Goal: Information Seeking & Learning: Check status

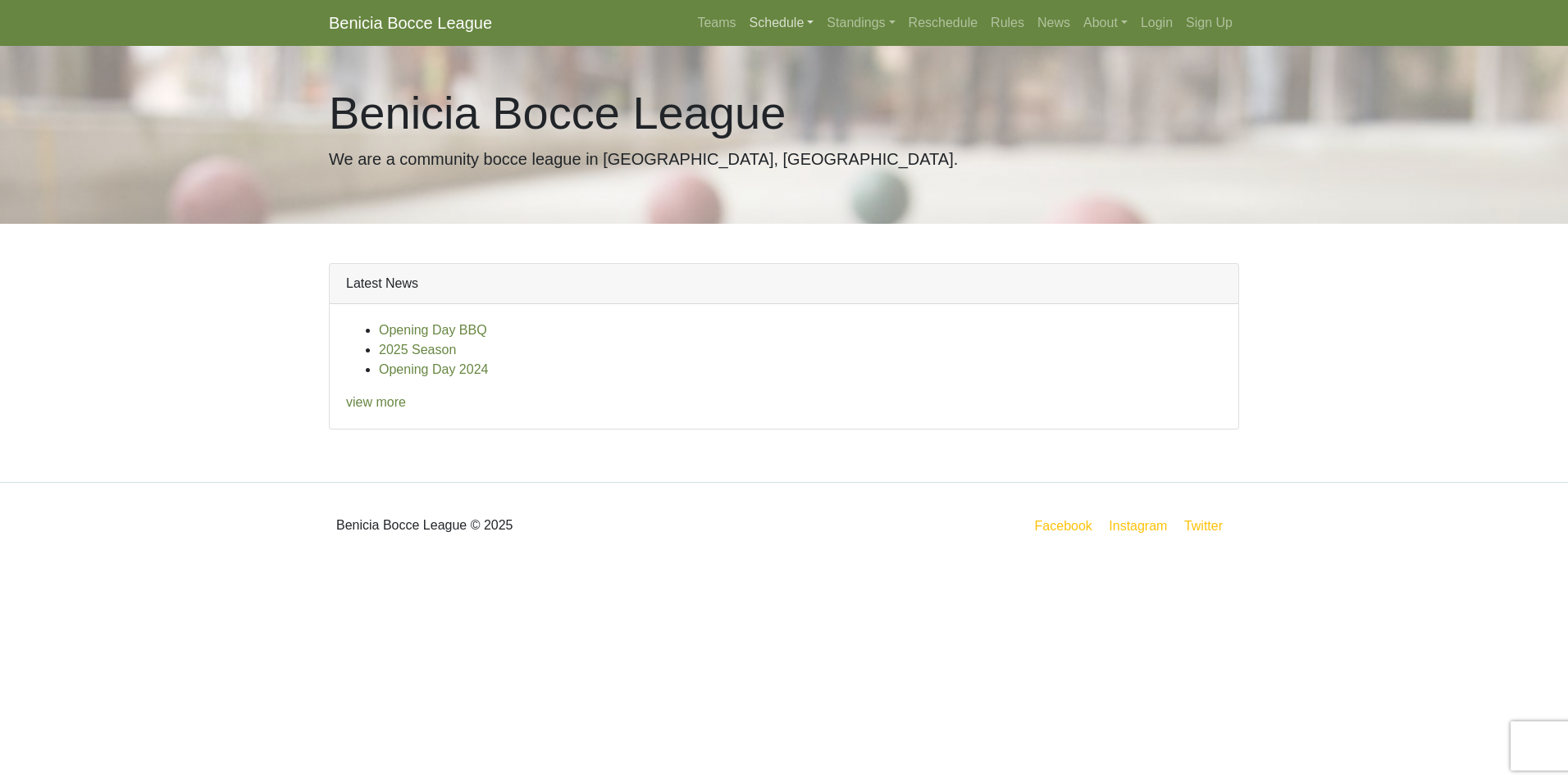
click at [790, 26] on link "Schedule" at bounding box center [781, 23] width 78 height 33
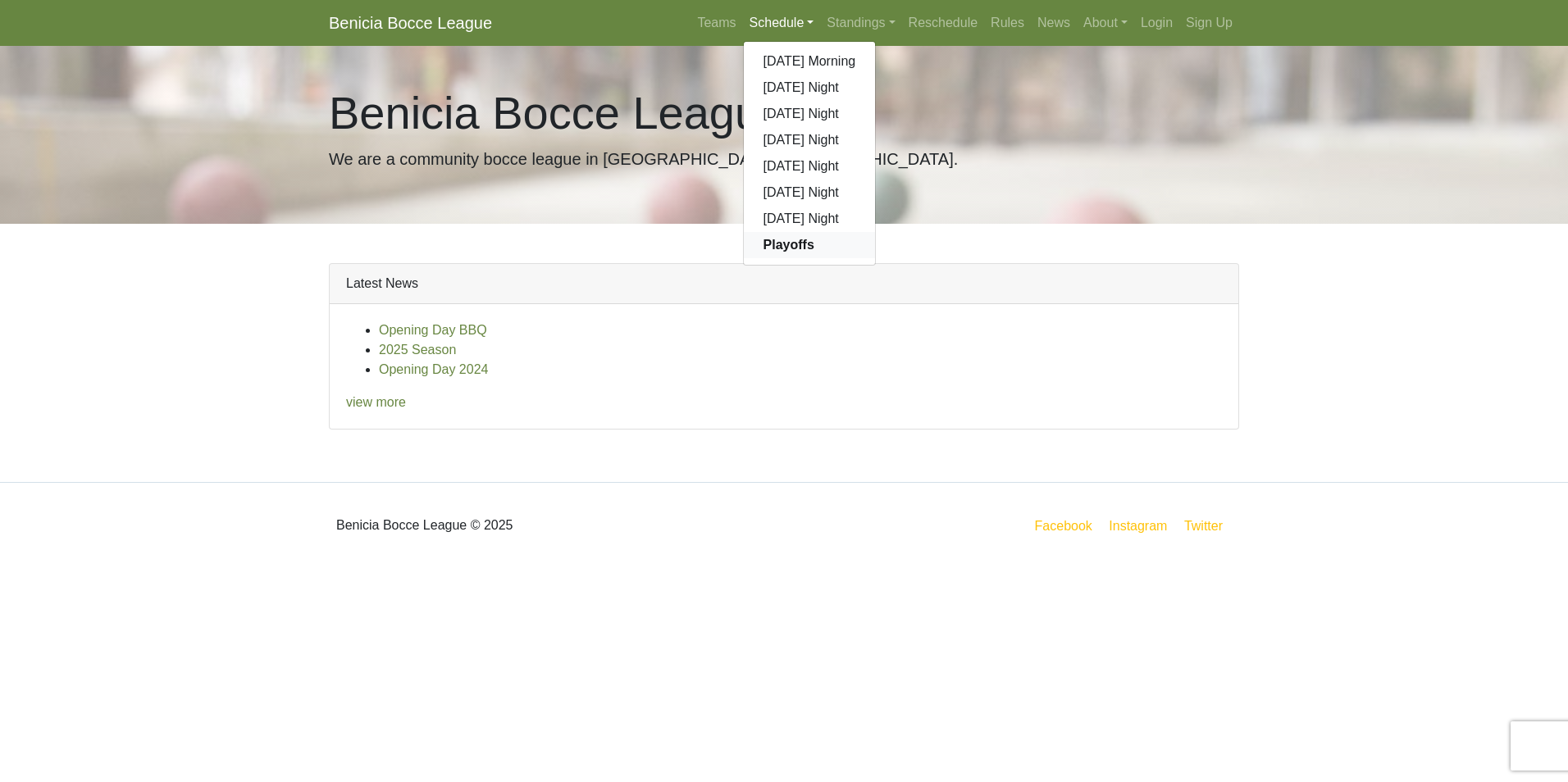
click at [792, 244] on strong "Playoffs" at bounding box center [788, 244] width 51 height 14
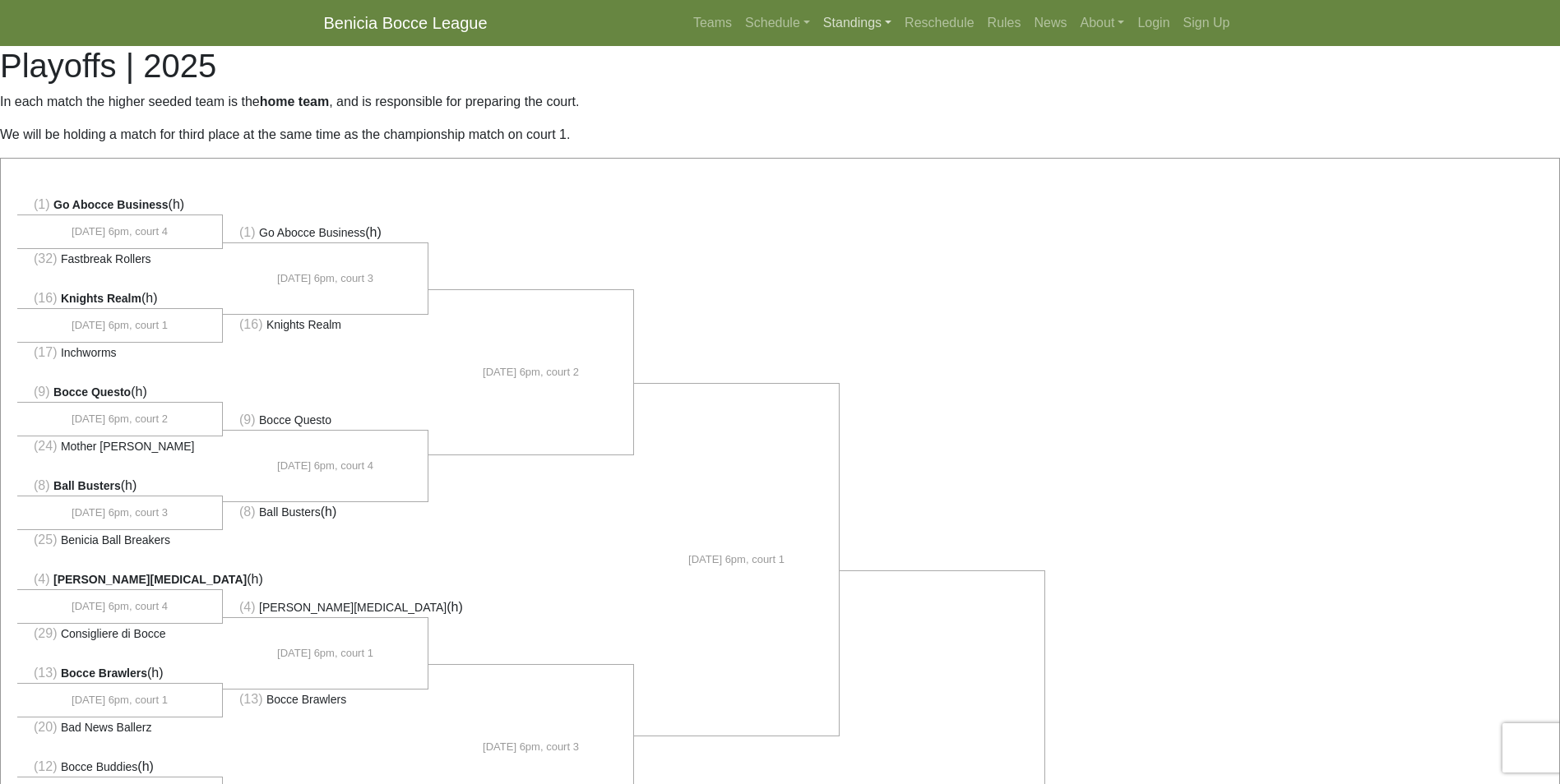
click at [873, 20] on link "Standings" at bounding box center [856, 23] width 82 height 33
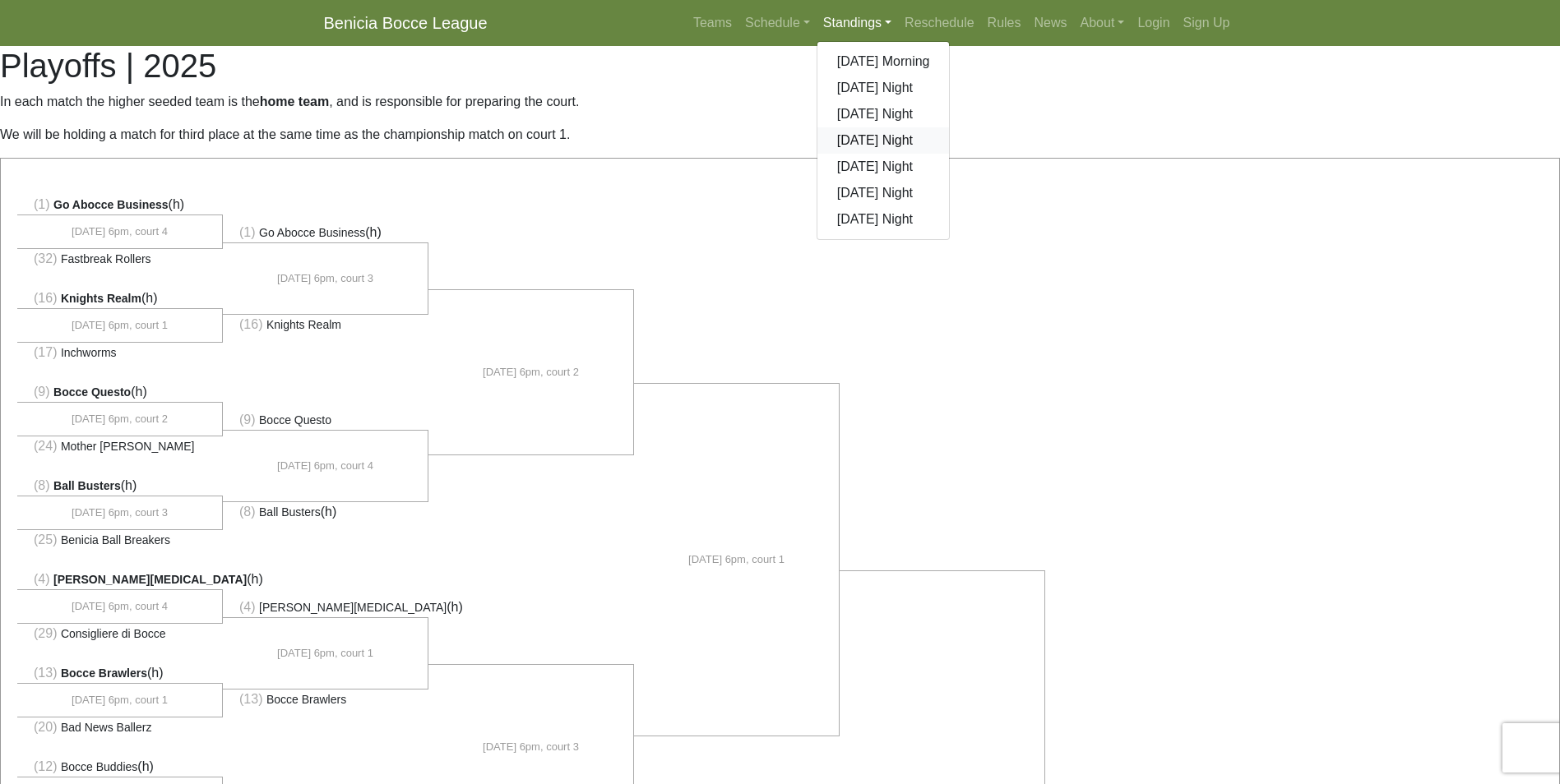
click at [897, 141] on link "[DATE] Night" at bounding box center [883, 140] width 132 height 26
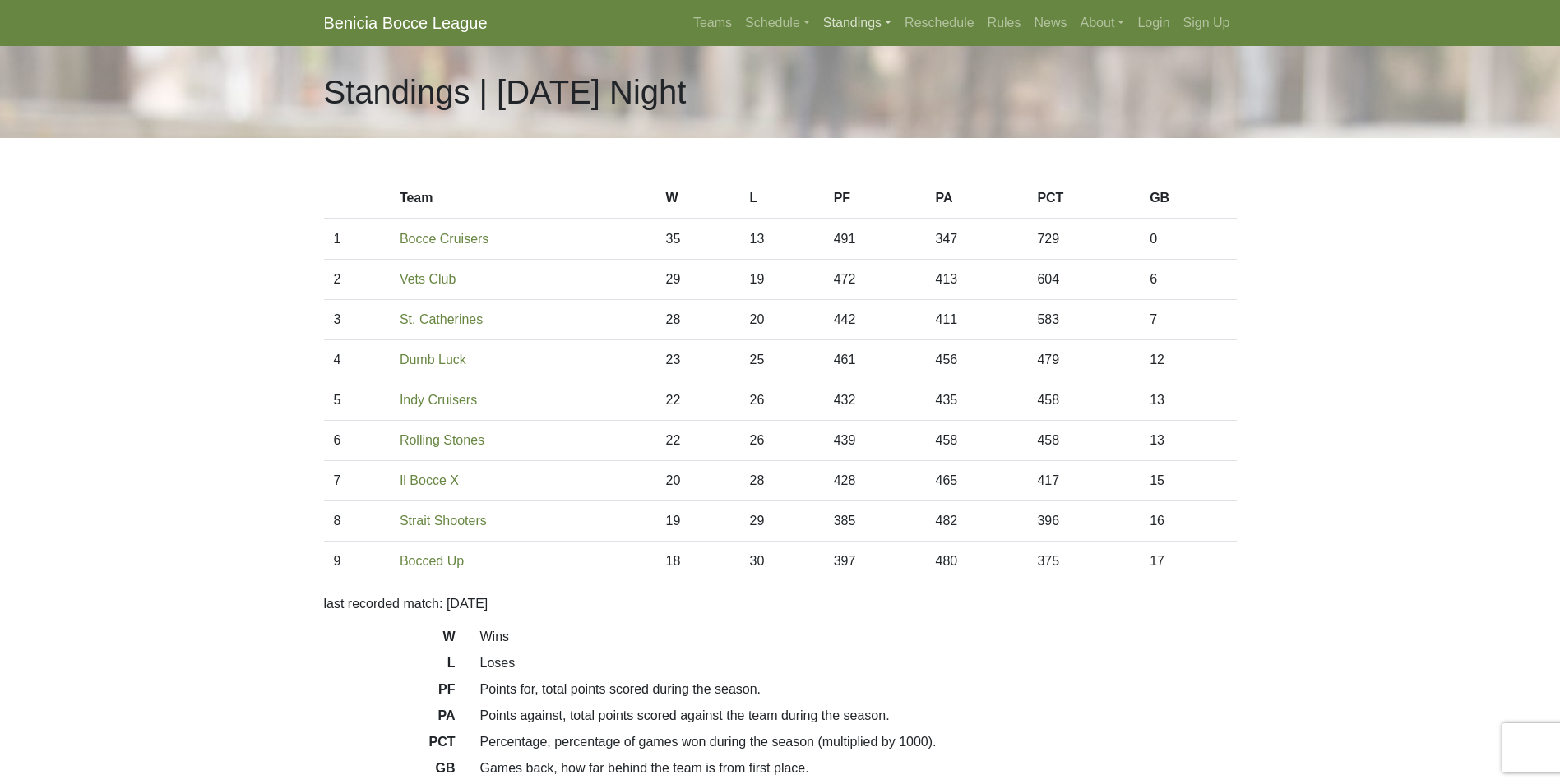
click at [868, 25] on link "Standings" at bounding box center [856, 23] width 82 height 33
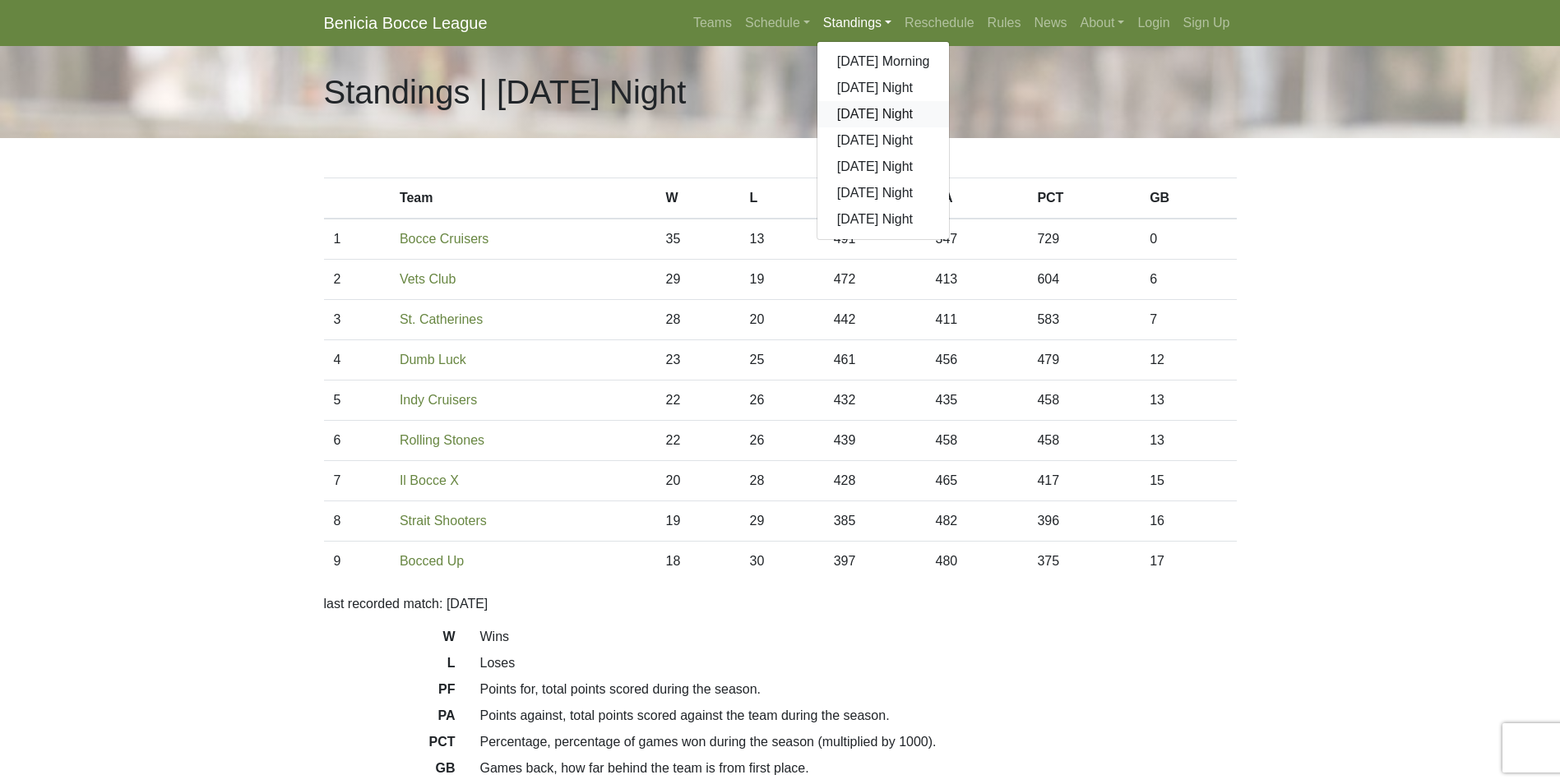
click at [872, 108] on link "[DATE] Night" at bounding box center [883, 113] width 132 height 26
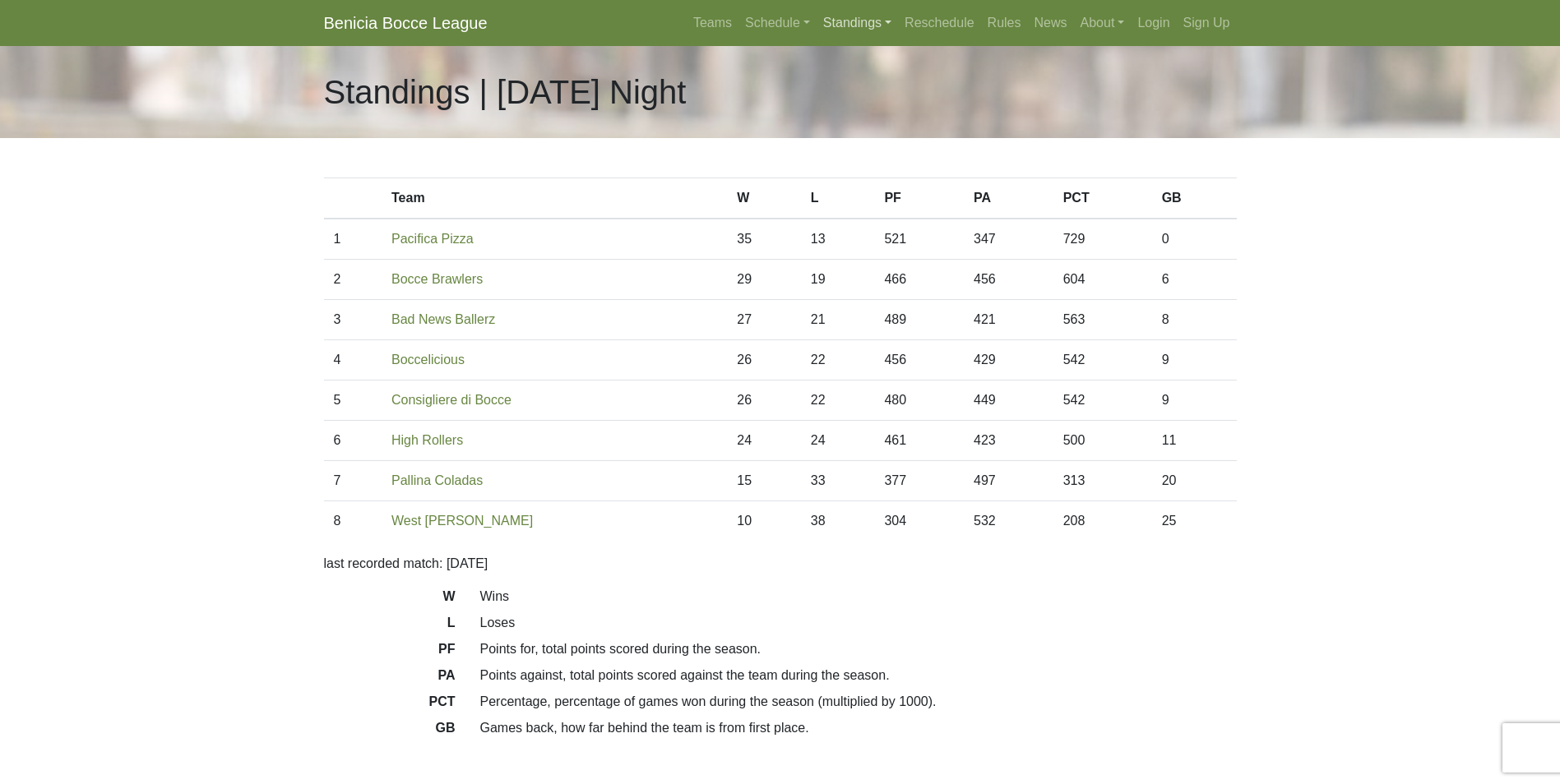
click at [866, 18] on link "Standings" at bounding box center [856, 23] width 82 height 33
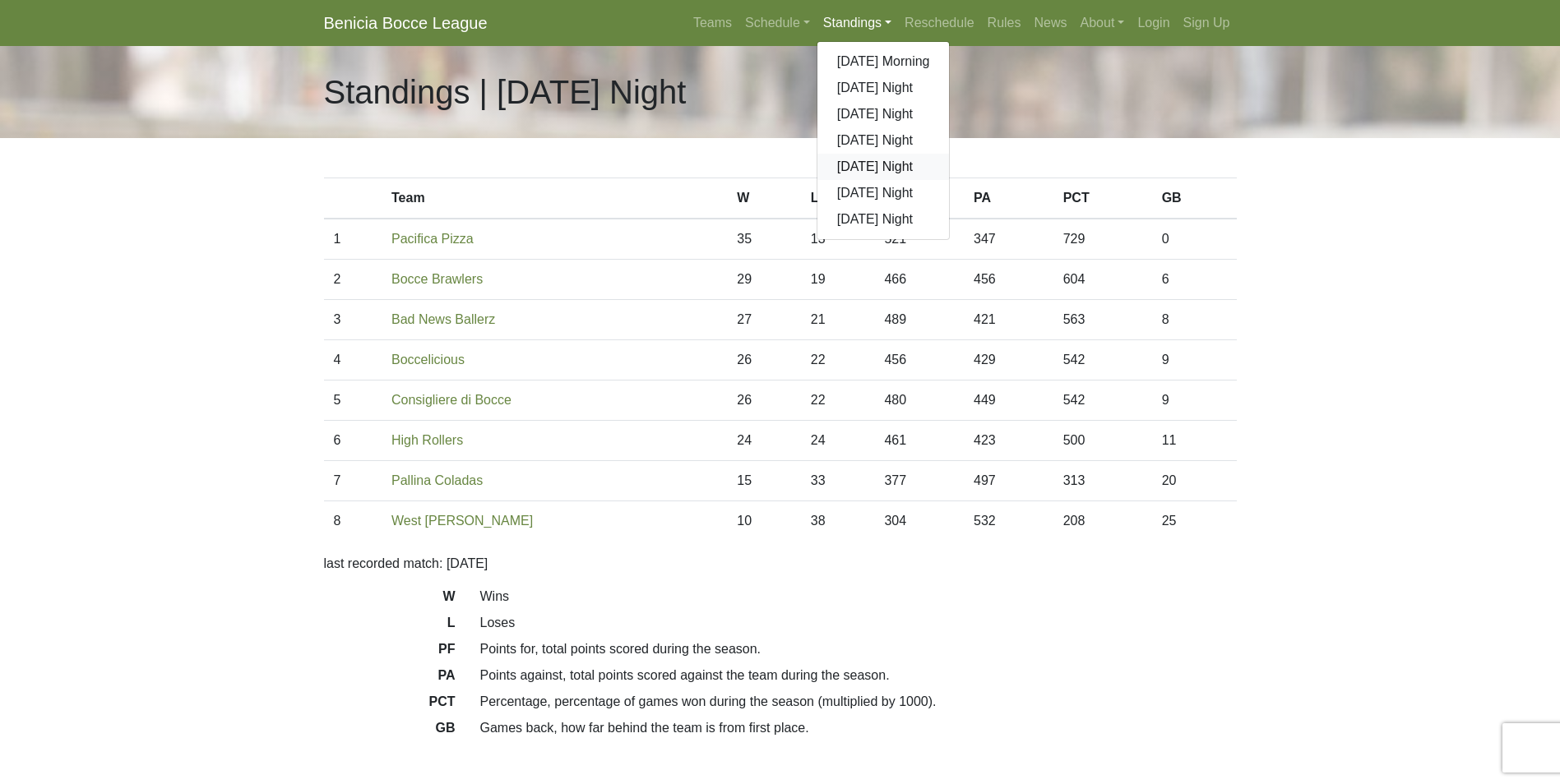
click at [879, 168] on link "[DATE] Night" at bounding box center [883, 166] width 132 height 26
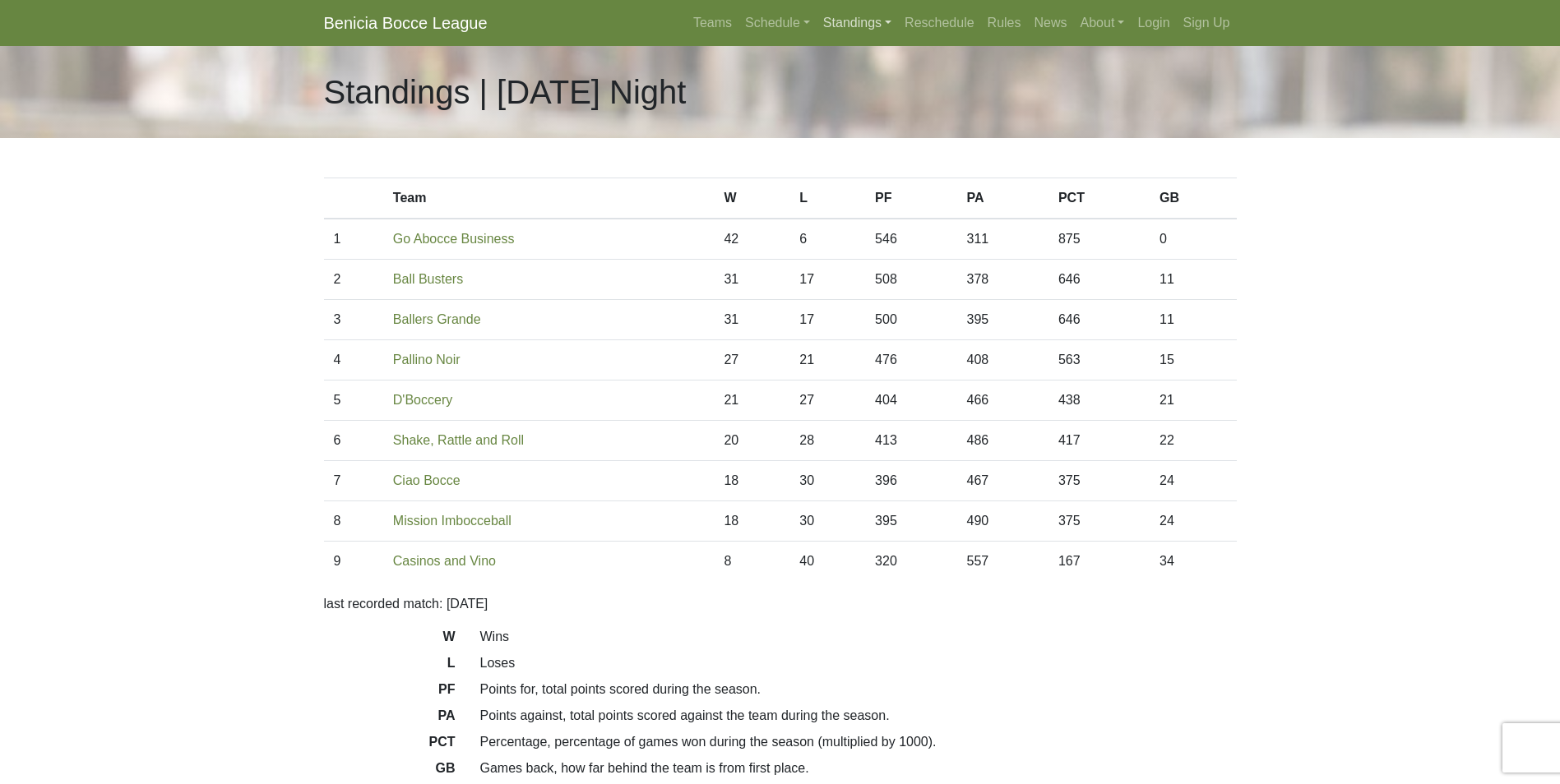
click at [852, 17] on link "Standings" at bounding box center [856, 23] width 82 height 33
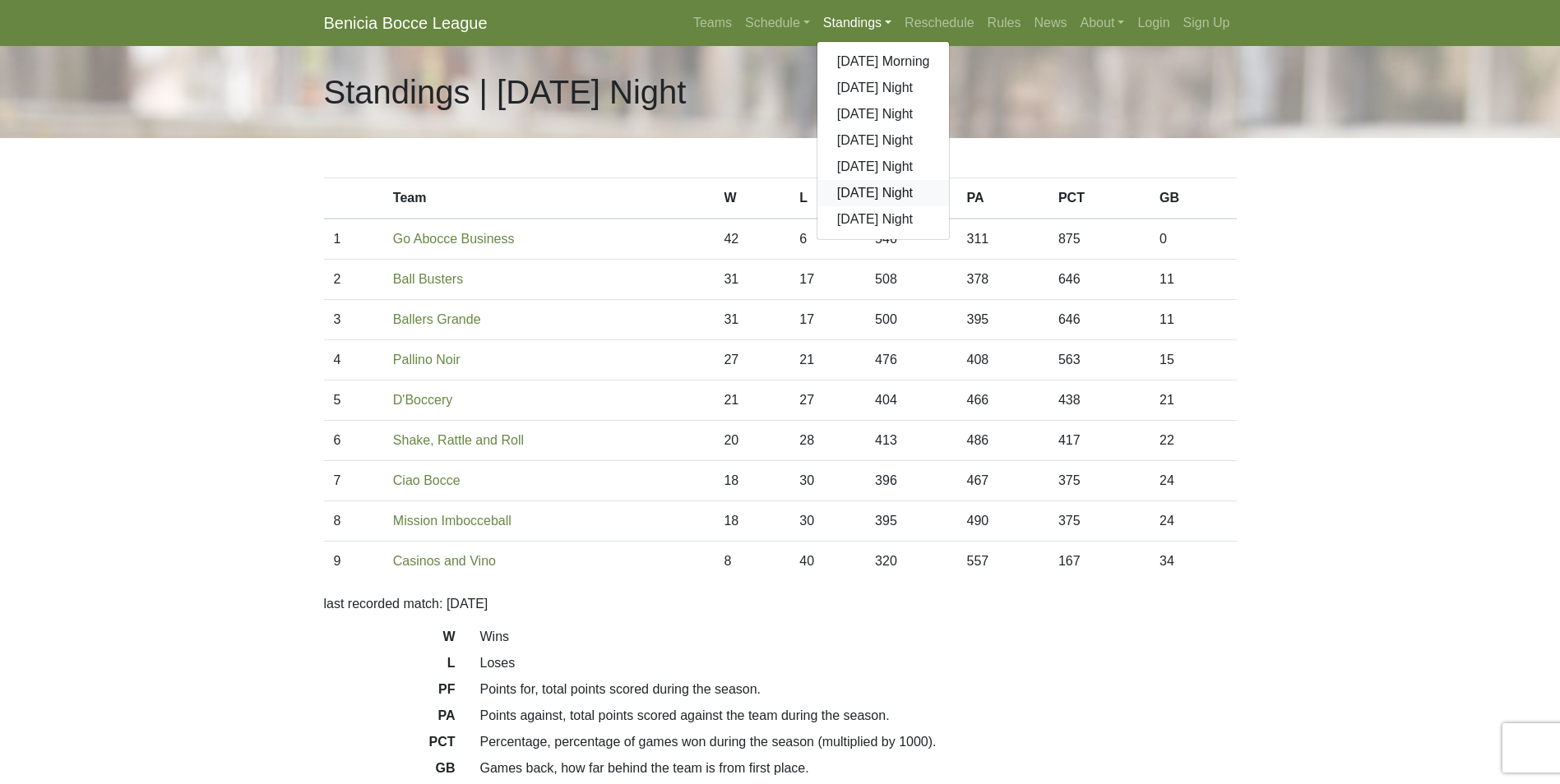
click at [847, 194] on link "[DATE] Night" at bounding box center [883, 193] width 132 height 26
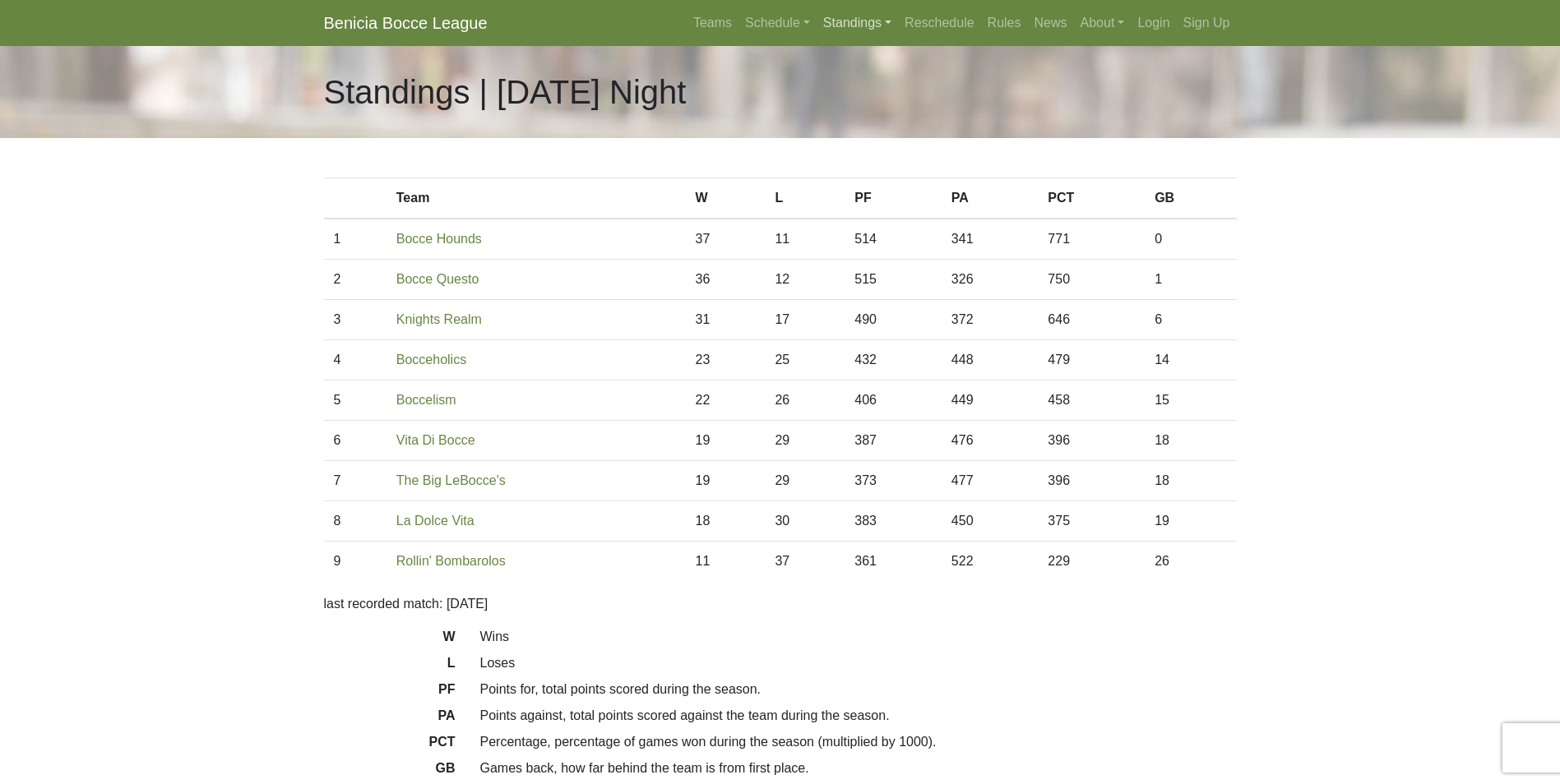
click at [843, 17] on link "Standings" at bounding box center [856, 23] width 82 height 33
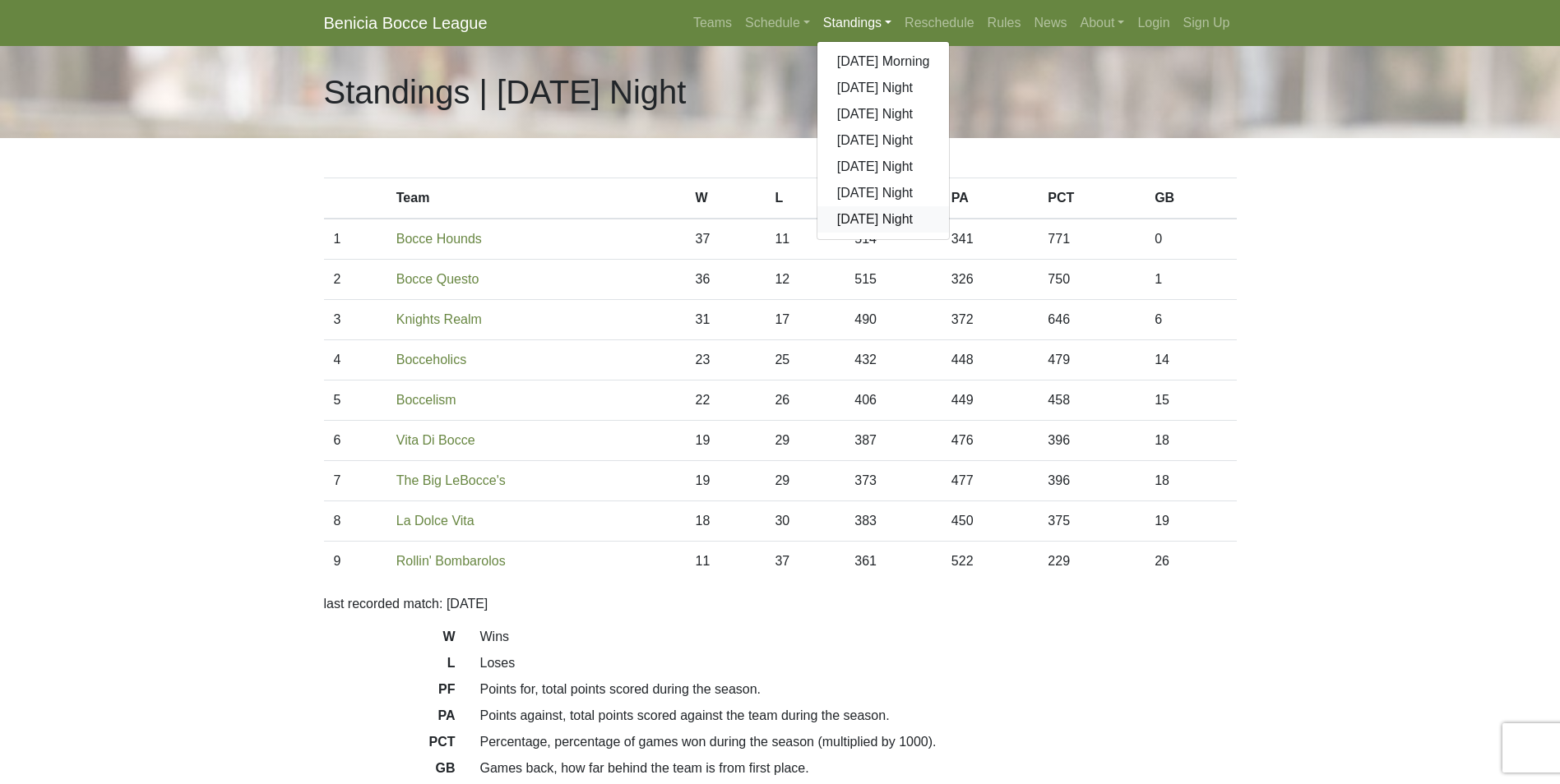
click at [882, 221] on link "[DATE] Night" at bounding box center [883, 219] width 132 height 26
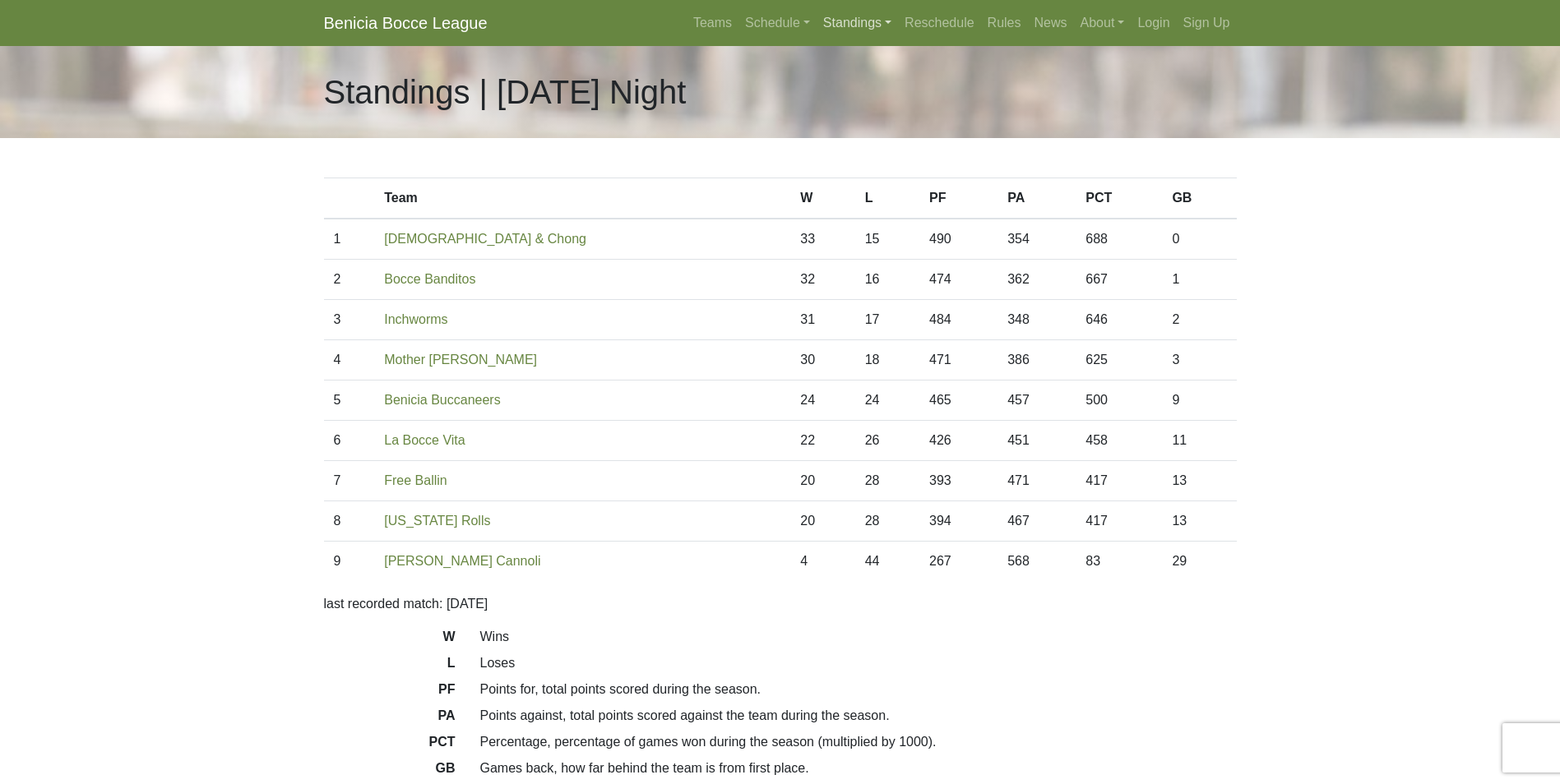
click at [856, 22] on link "Standings" at bounding box center [856, 23] width 82 height 33
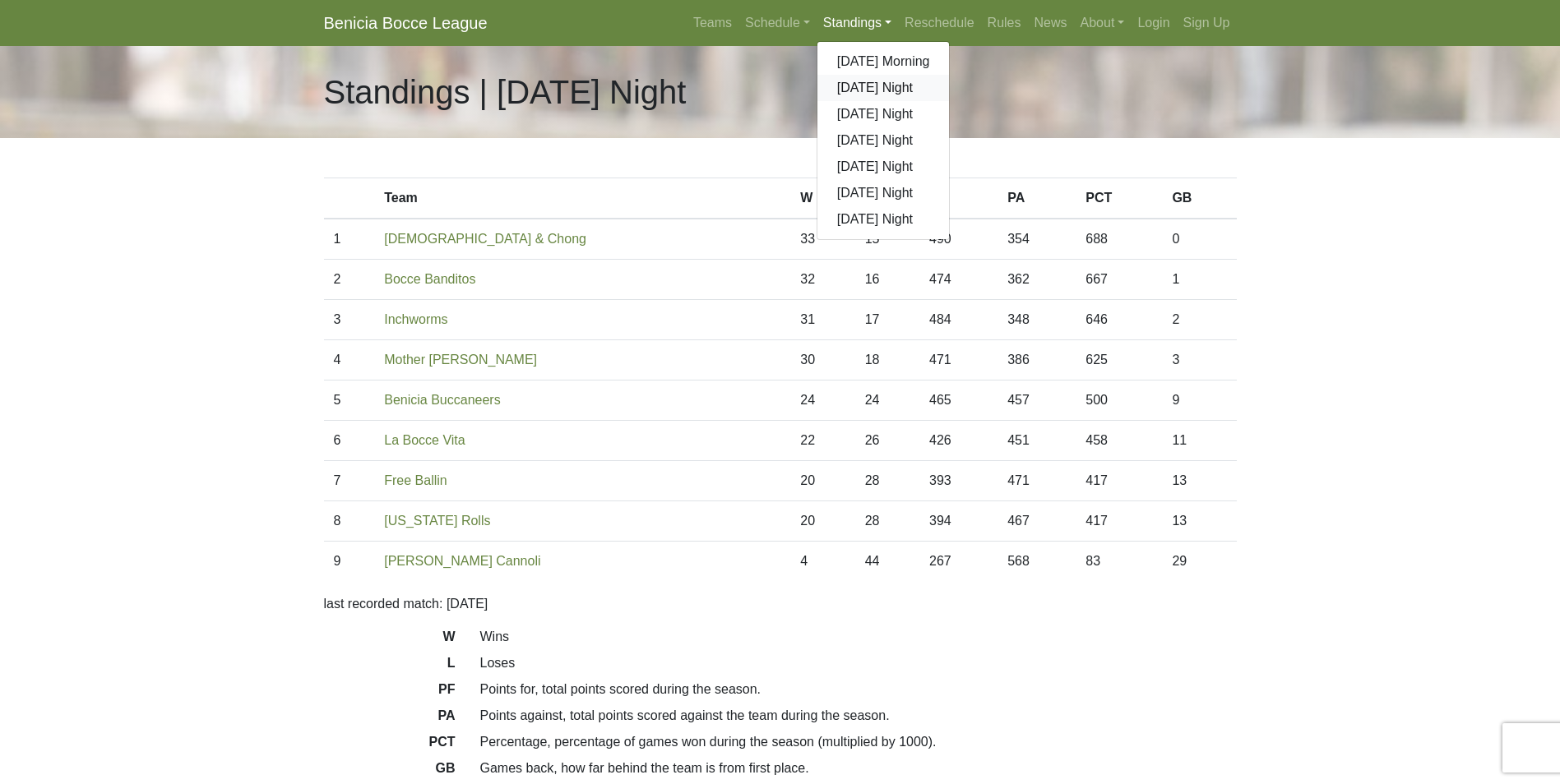
click at [868, 86] on link "[DATE] Night" at bounding box center [883, 87] width 132 height 26
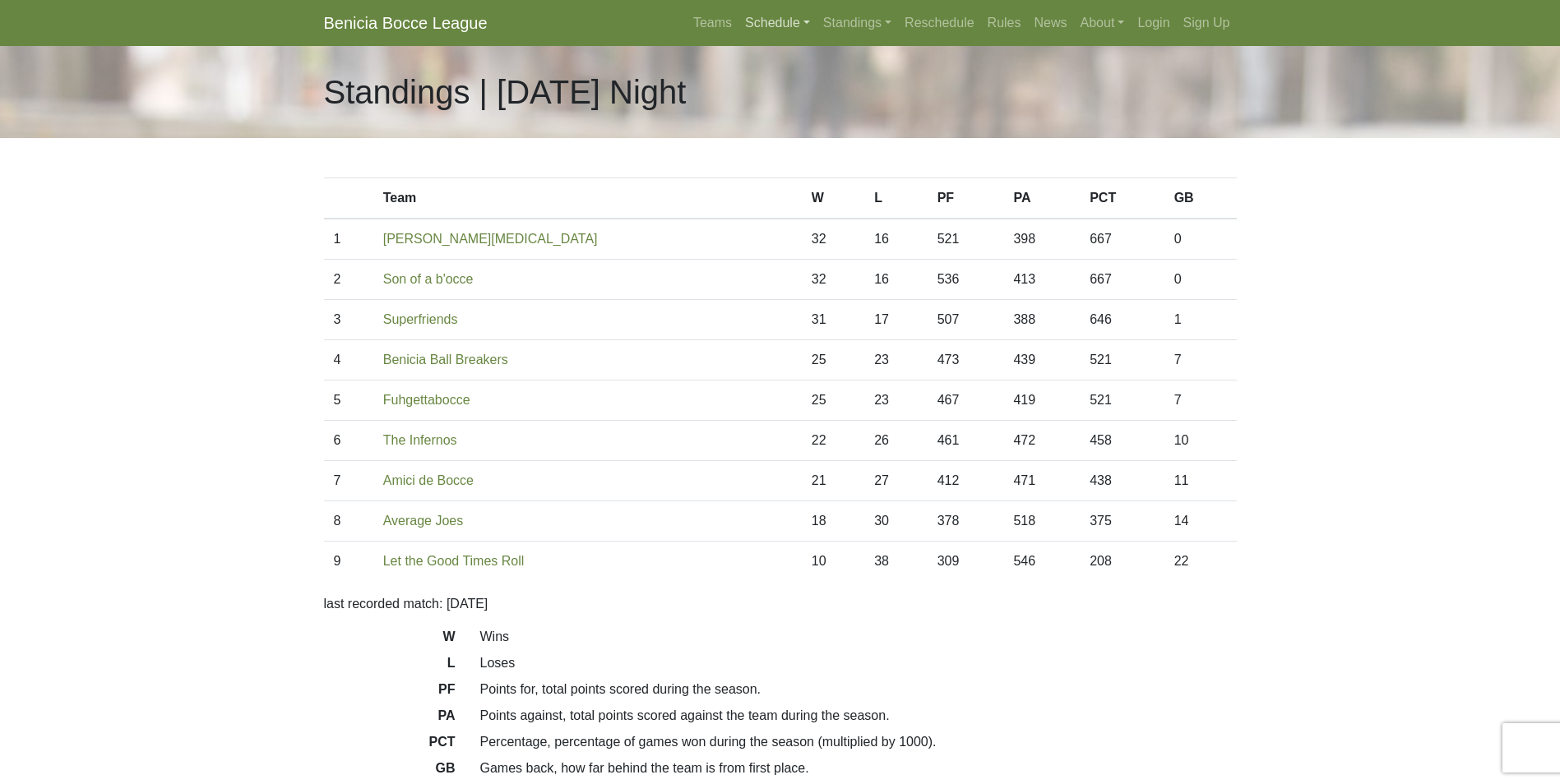
click at [766, 20] on link "Schedule" at bounding box center [777, 23] width 78 height 33
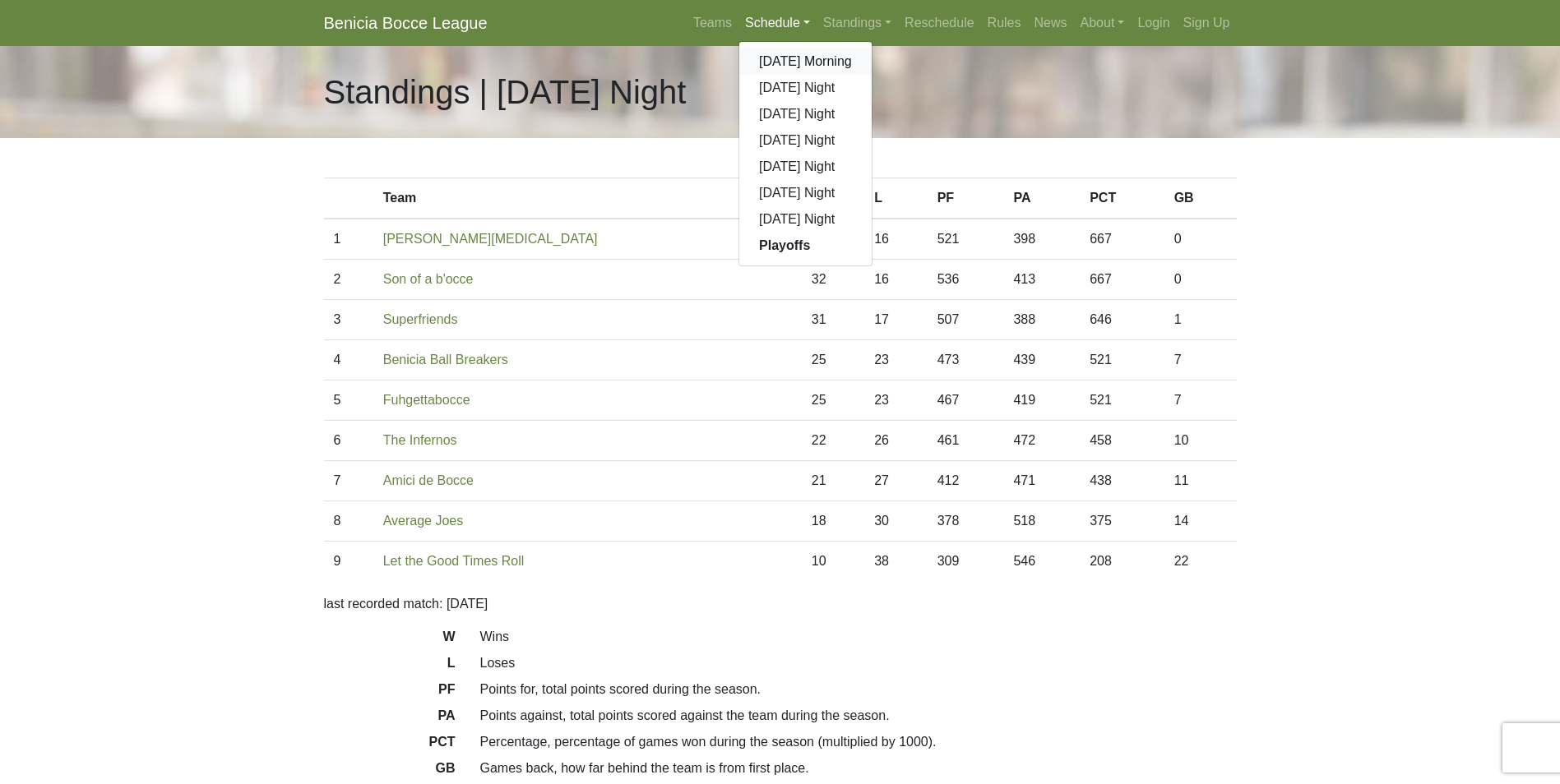
click at [782, 59] on link "[DATE] Morning" at bounding box center [805, 61] width 132 height 26
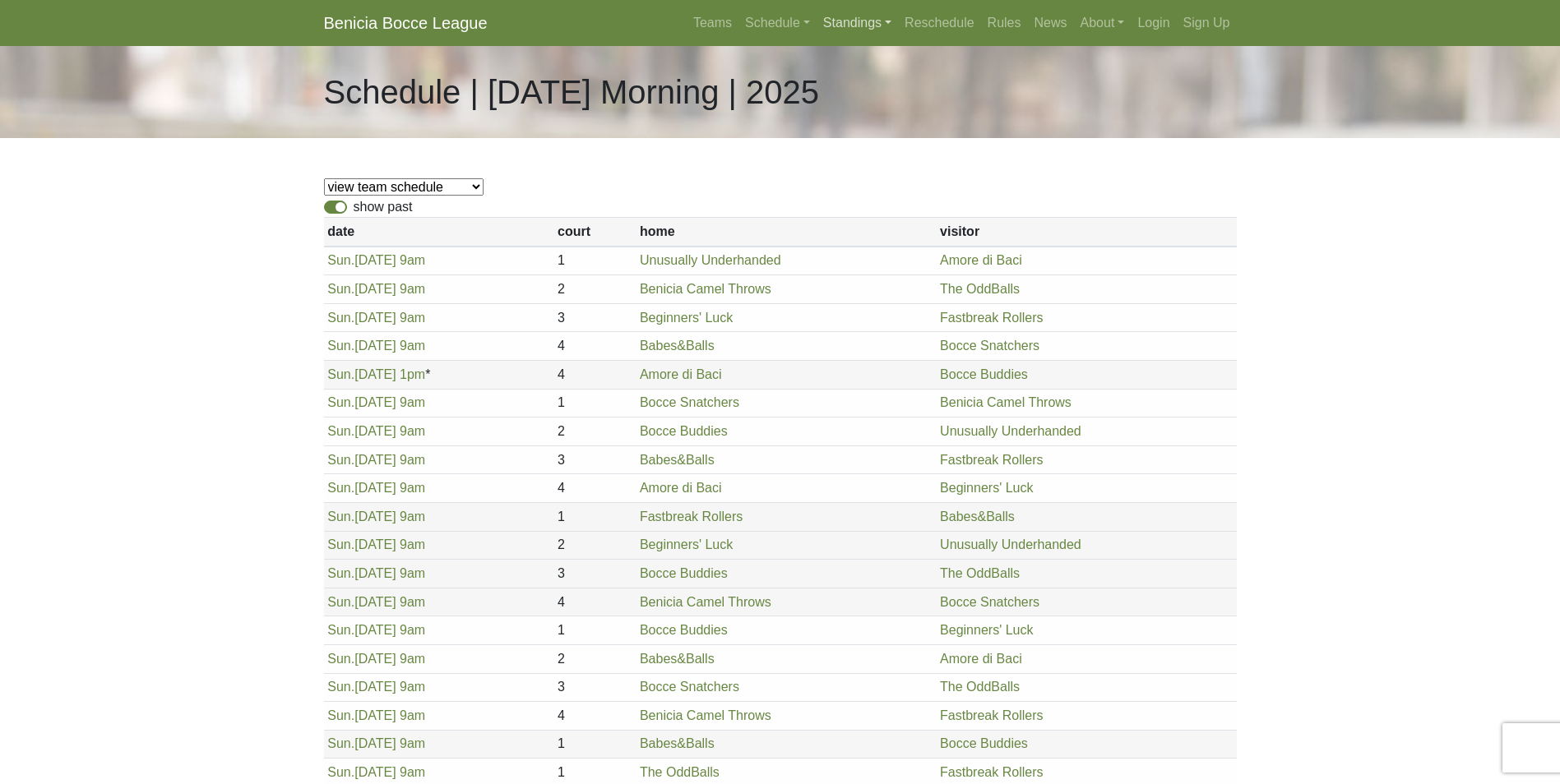
click at [848, 20] on link "Standings" at bounding box center [856, 23] width 82 height 33
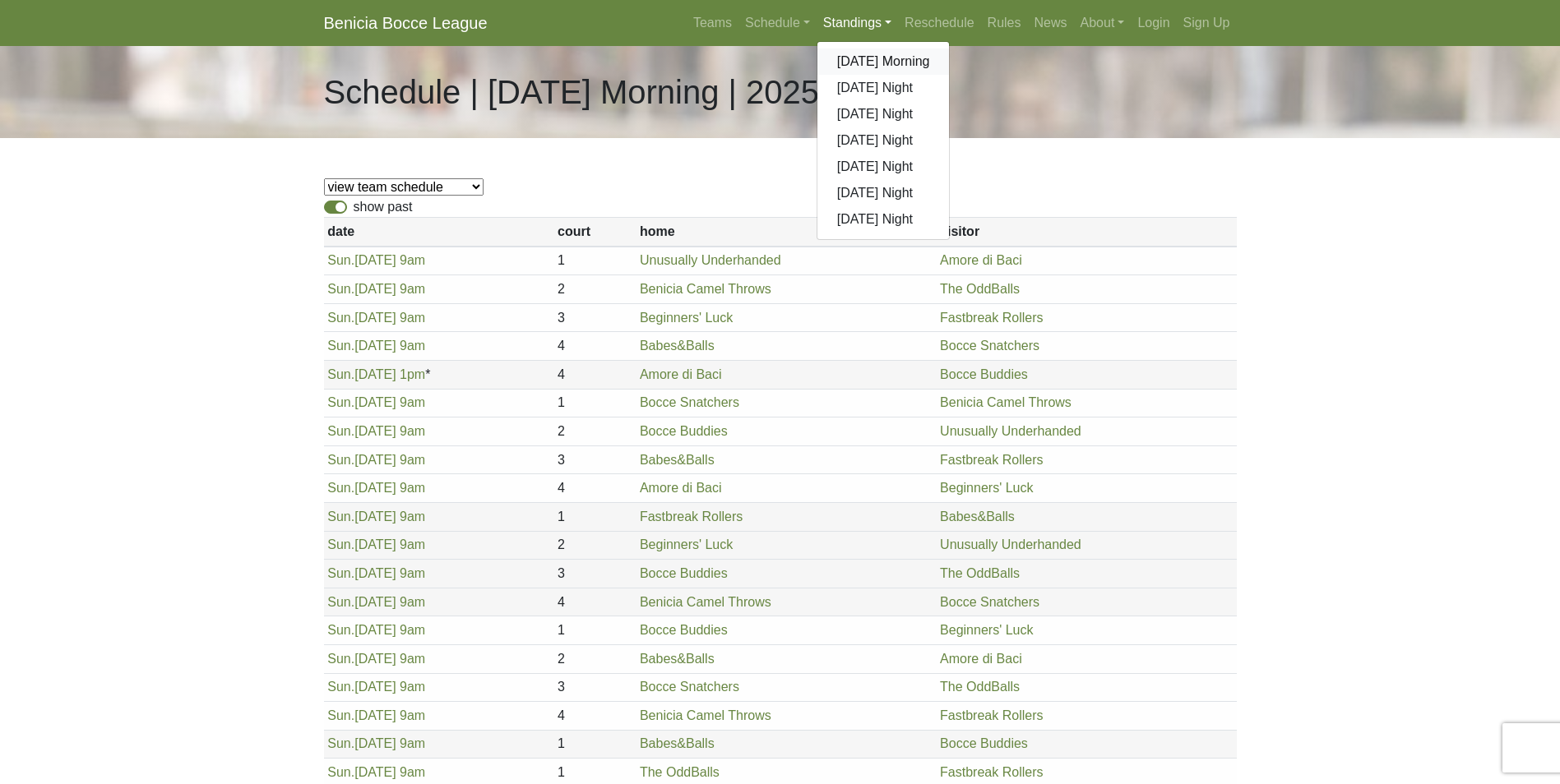
click at [855, 68] on link "[DATE] Morning" at bounding box center [883, 61] width 132 height 26
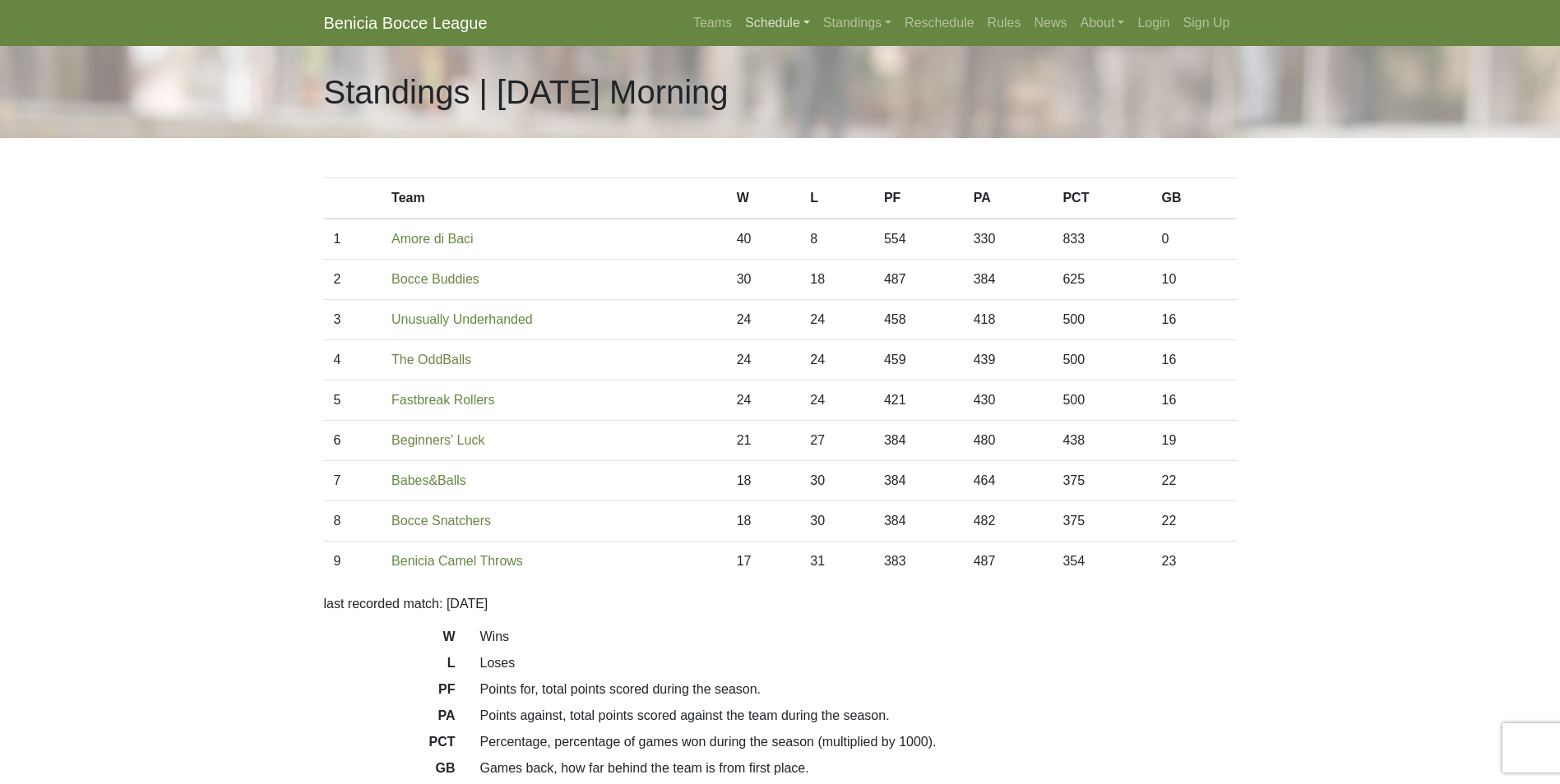
click at [762, 23] on link "Schedule" at bounding box center [777, 23] width 78 height 33
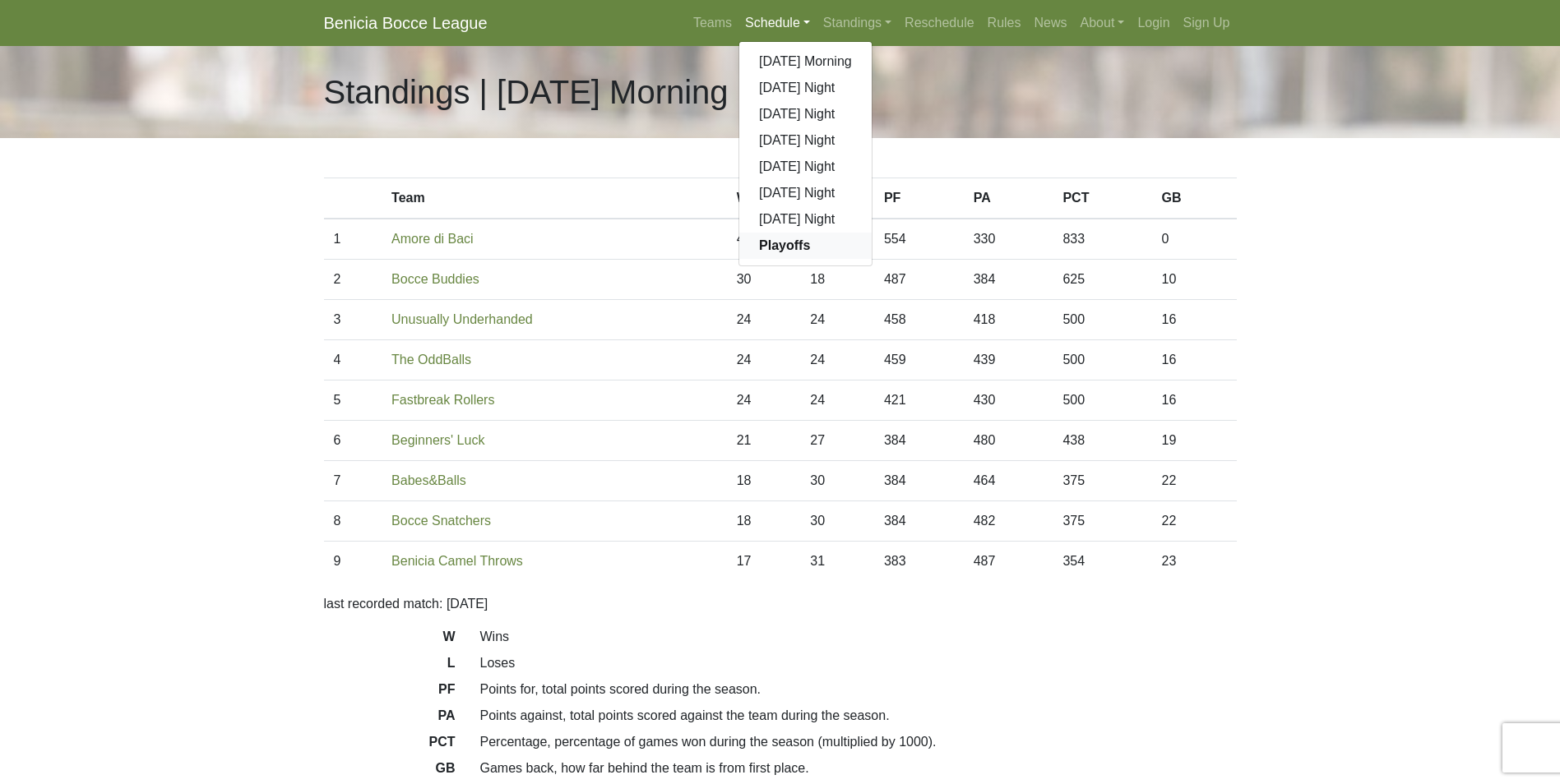
click at [786, 244] on strong "Playoffs" at bounding box center [784, 245] width 51 height 14
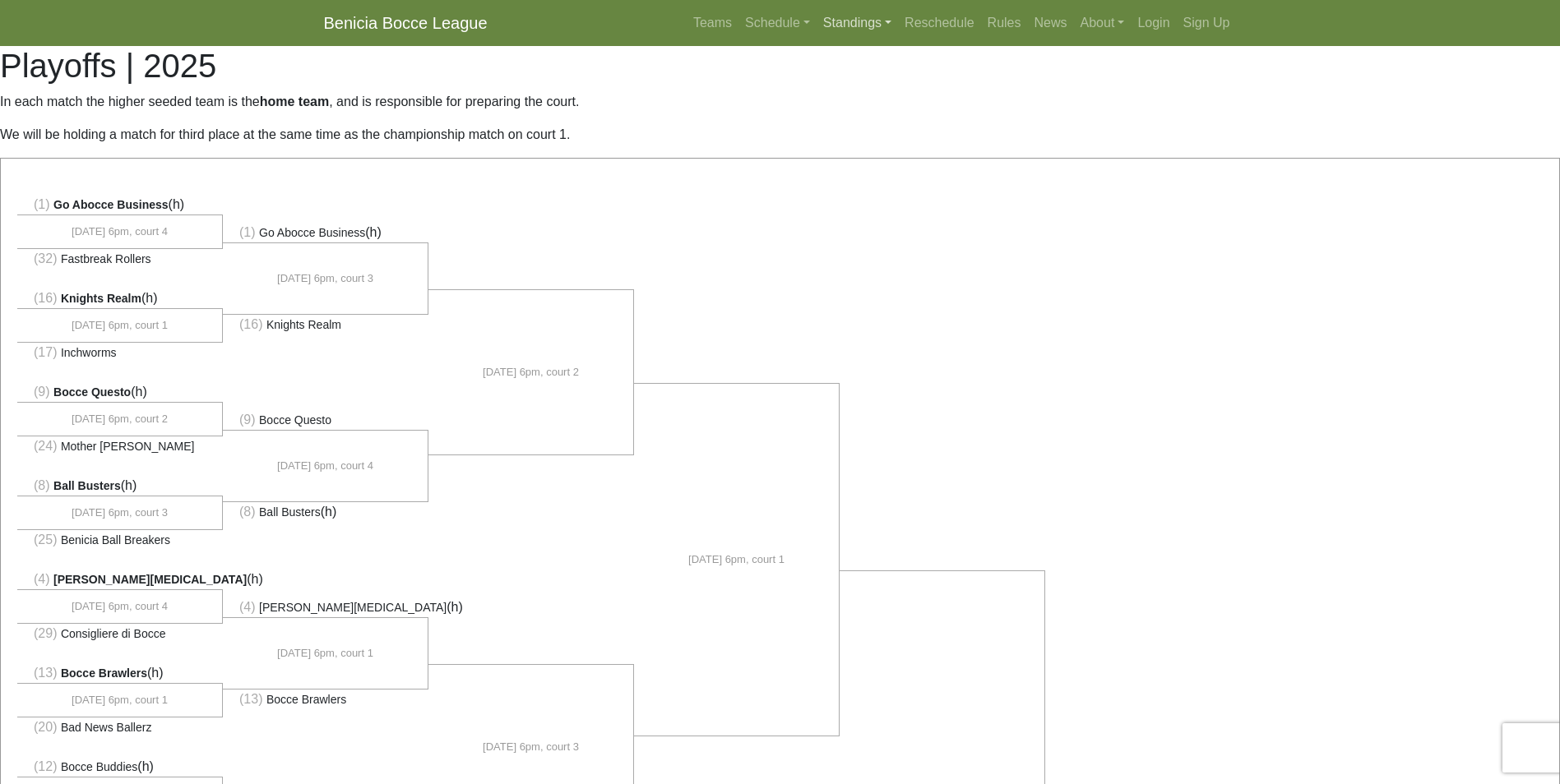
click at [847, 17] on link "Standings" at bounding box center [856, 23] width 82 height 33
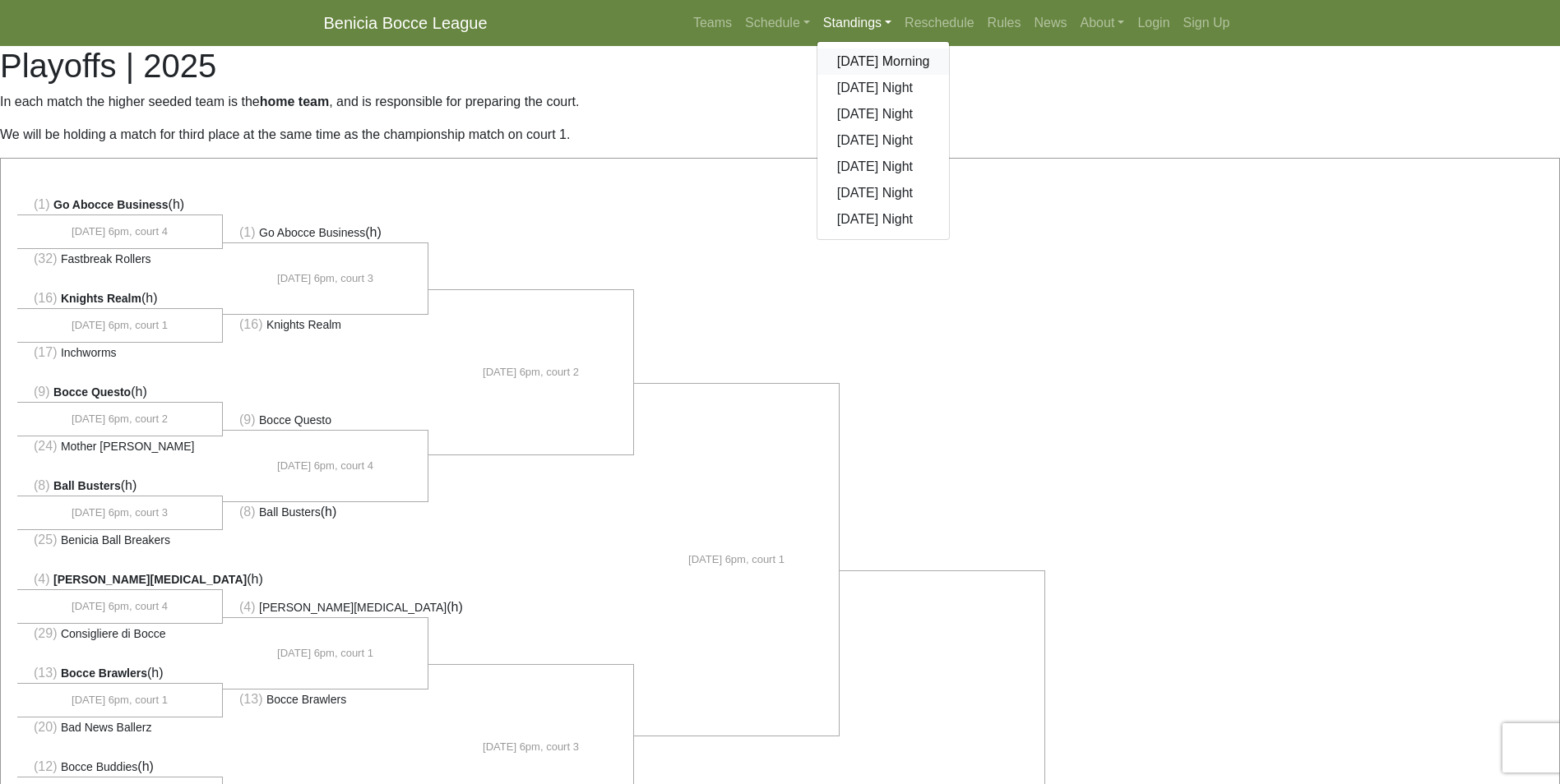
click at [878, 57] on link "[DATE] Morning" at bounding box center [883, 61] width 132 height 26
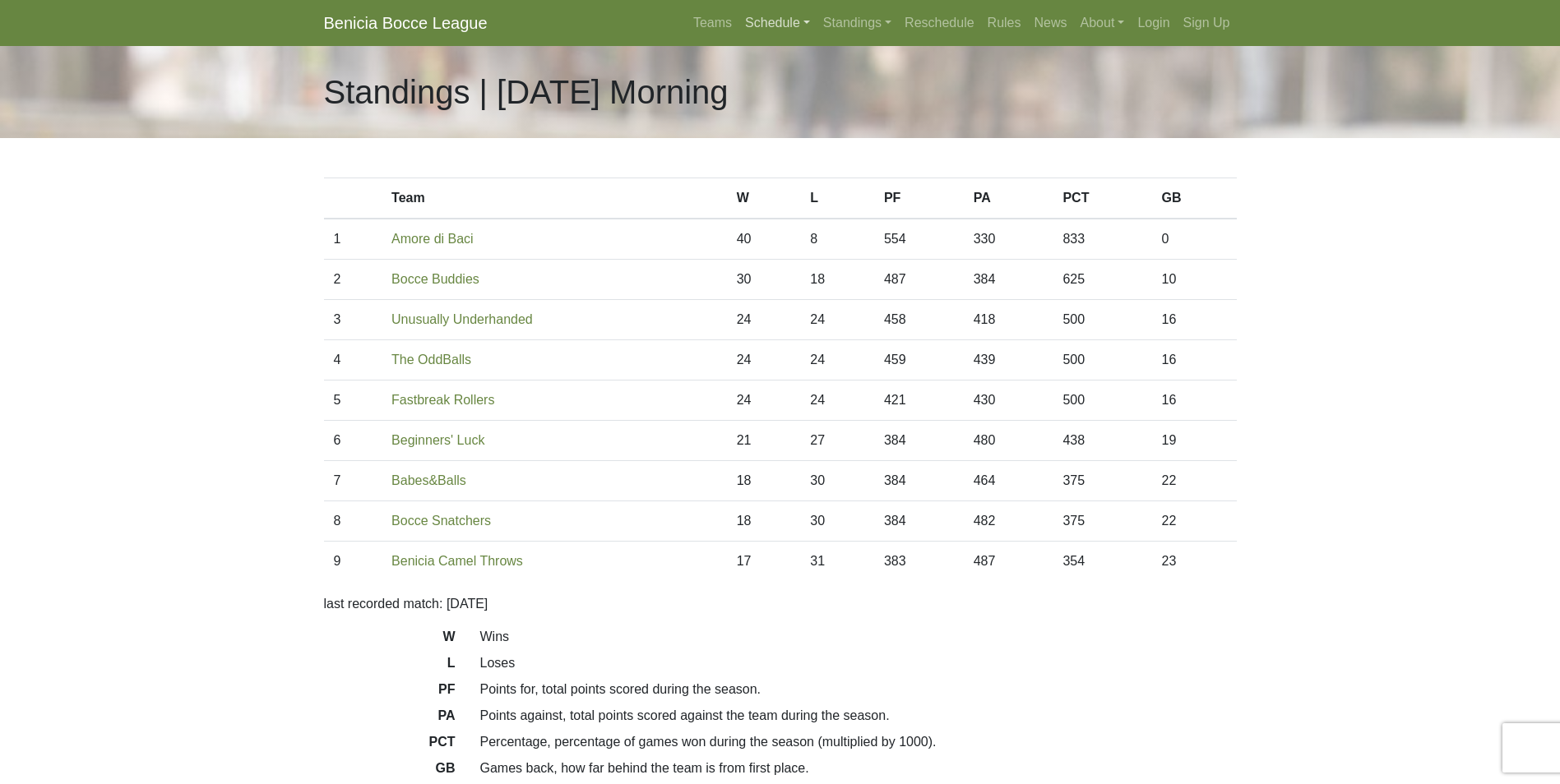
click at [771, 18] on link "Schedule" at bounding box center [777, 23] width 78 height 33
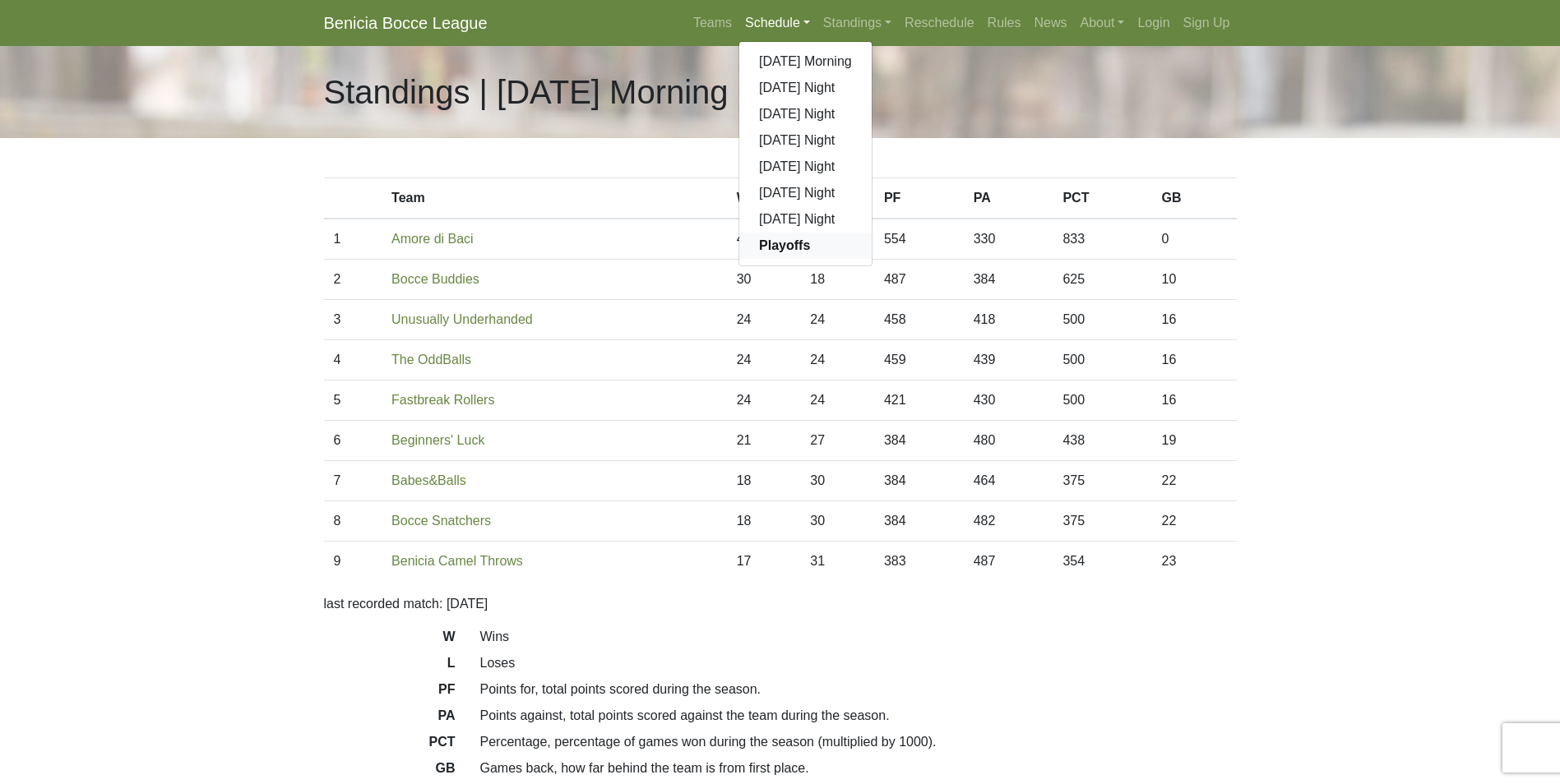
click at [788, 241] on strong "Playoffs" at bounding box center [784, 245] width 51 height 14
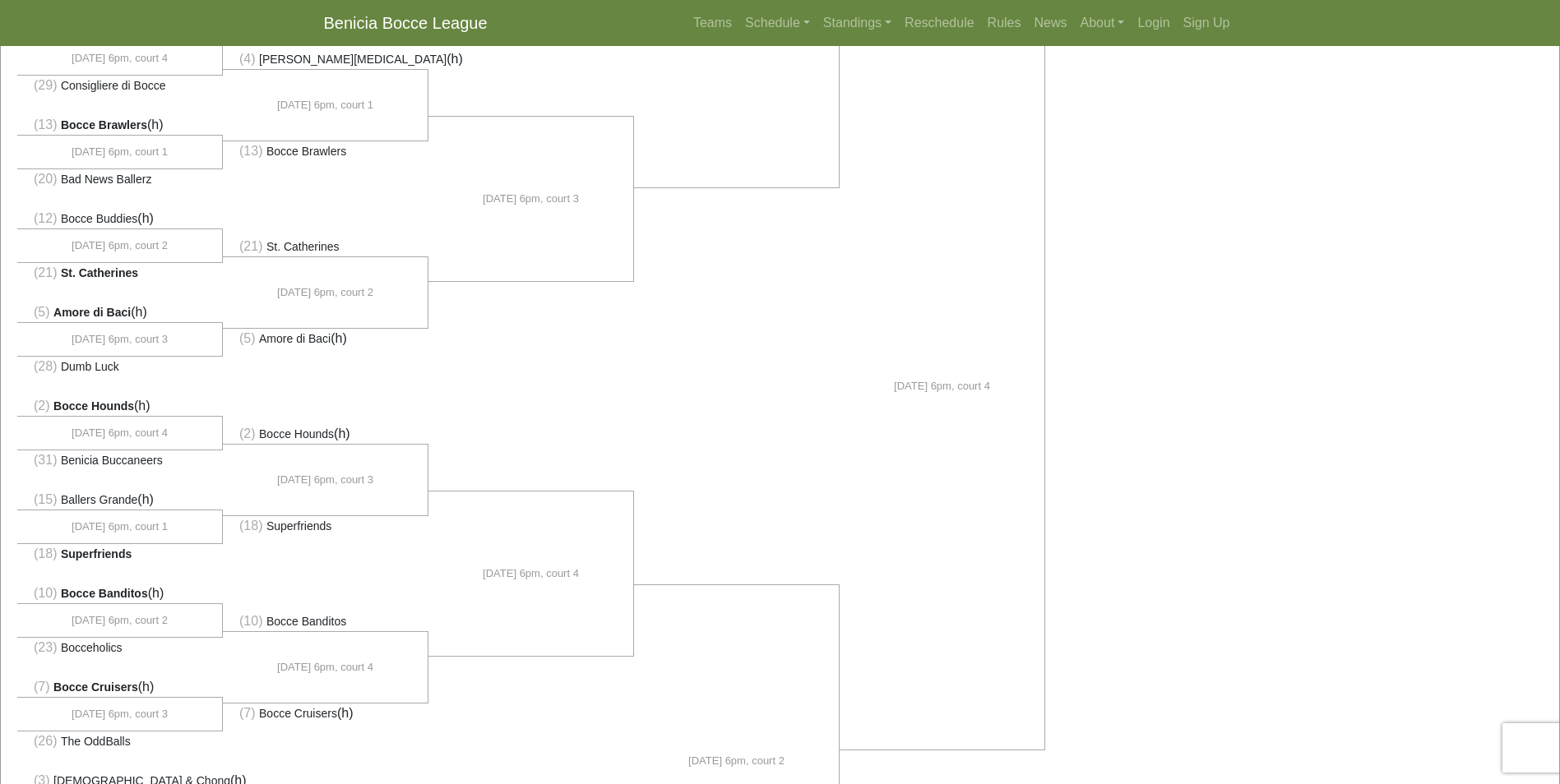
scroll to position [412, 0]
